Goal: Task Accomplishment & Management: Manage account settings

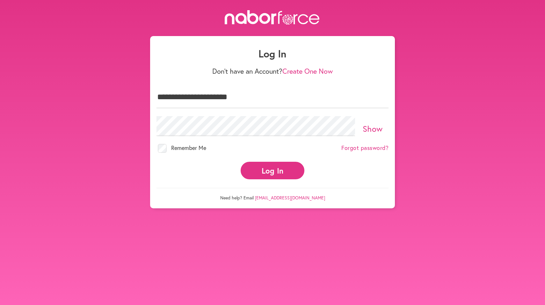
click at [277, 174] on button "Log In" at bounding box center [273, 171] width 64 height 18
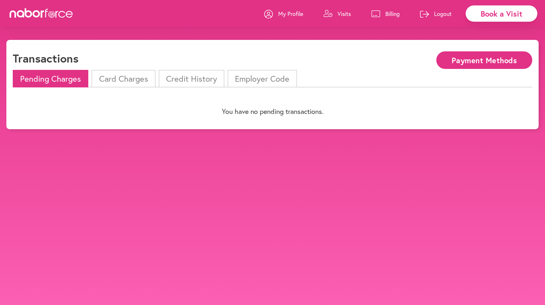
click at [118, 80] on li "Card Charges" at bounding box center [123, 79] width 64 height 18
